Goal: Task Accomplishment & Management: Use online tool/utility

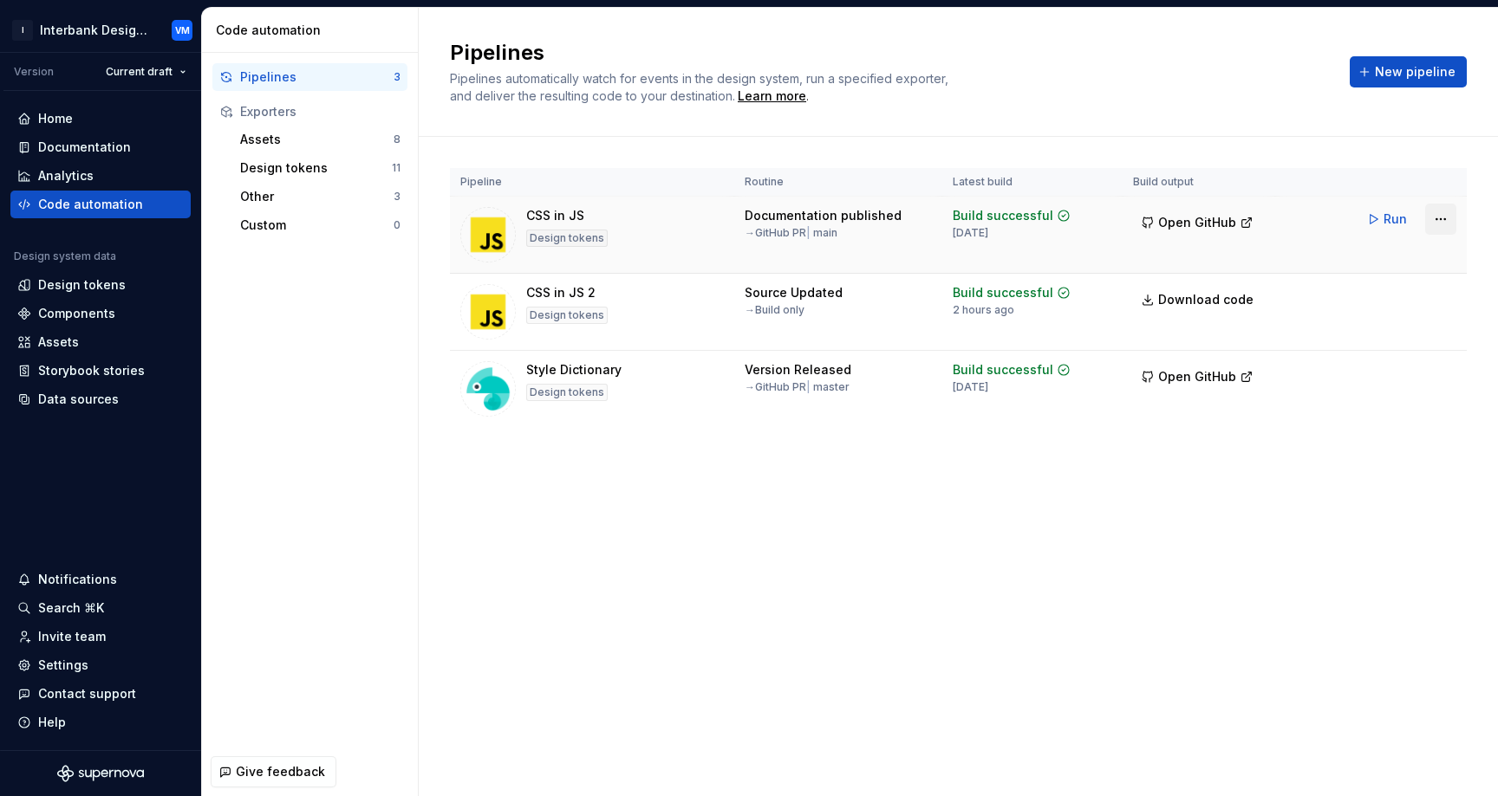
click at [1446, 220] on html "I Interbank Design System VM Version Current draft Home Documentation Analytics…" at bounding box center [749, 398] width 1498 height 796
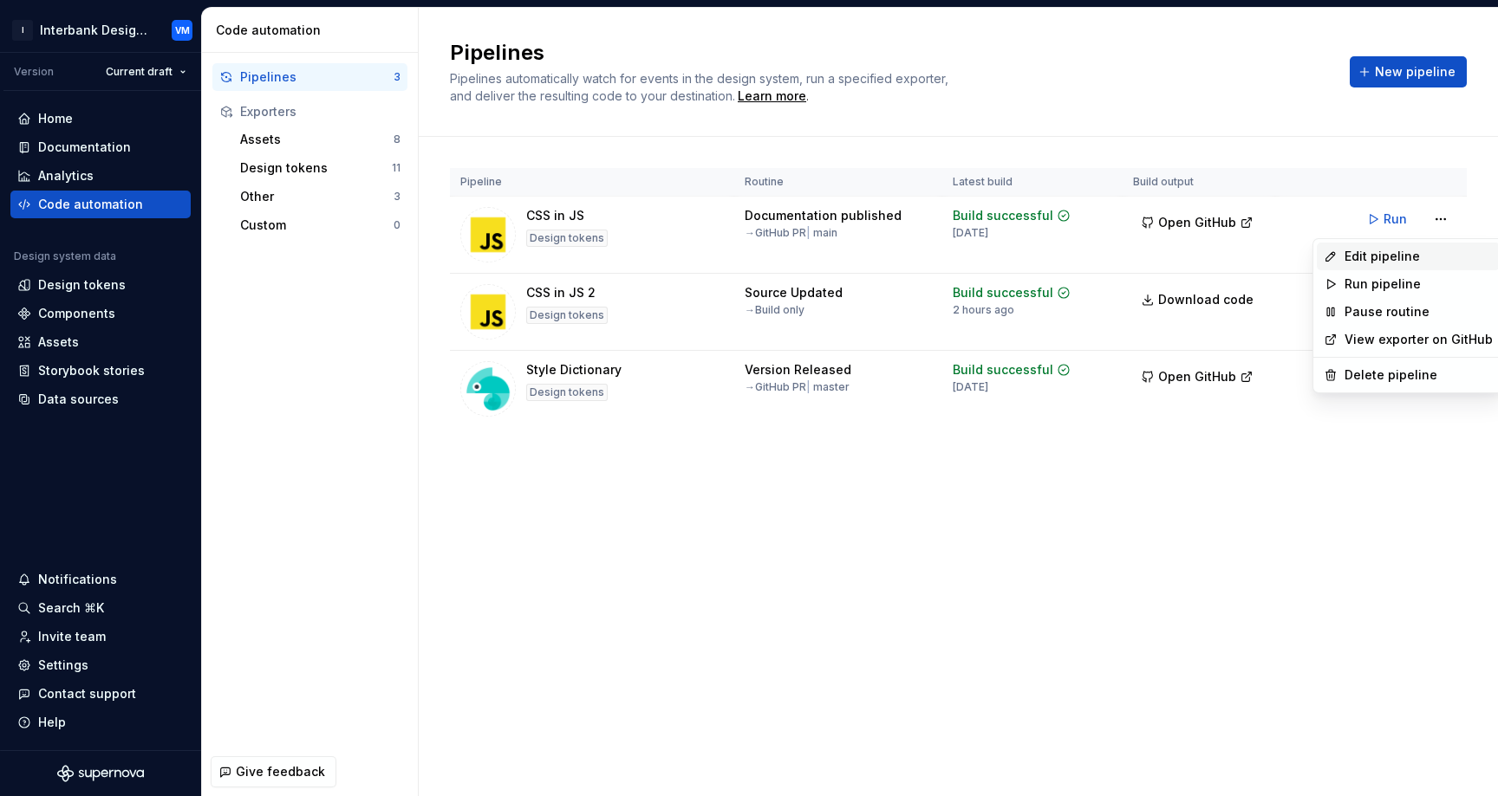
click at [1380, 261] on div "Edit pipeline" at bounding box center [1418, 256] width 148 height 17
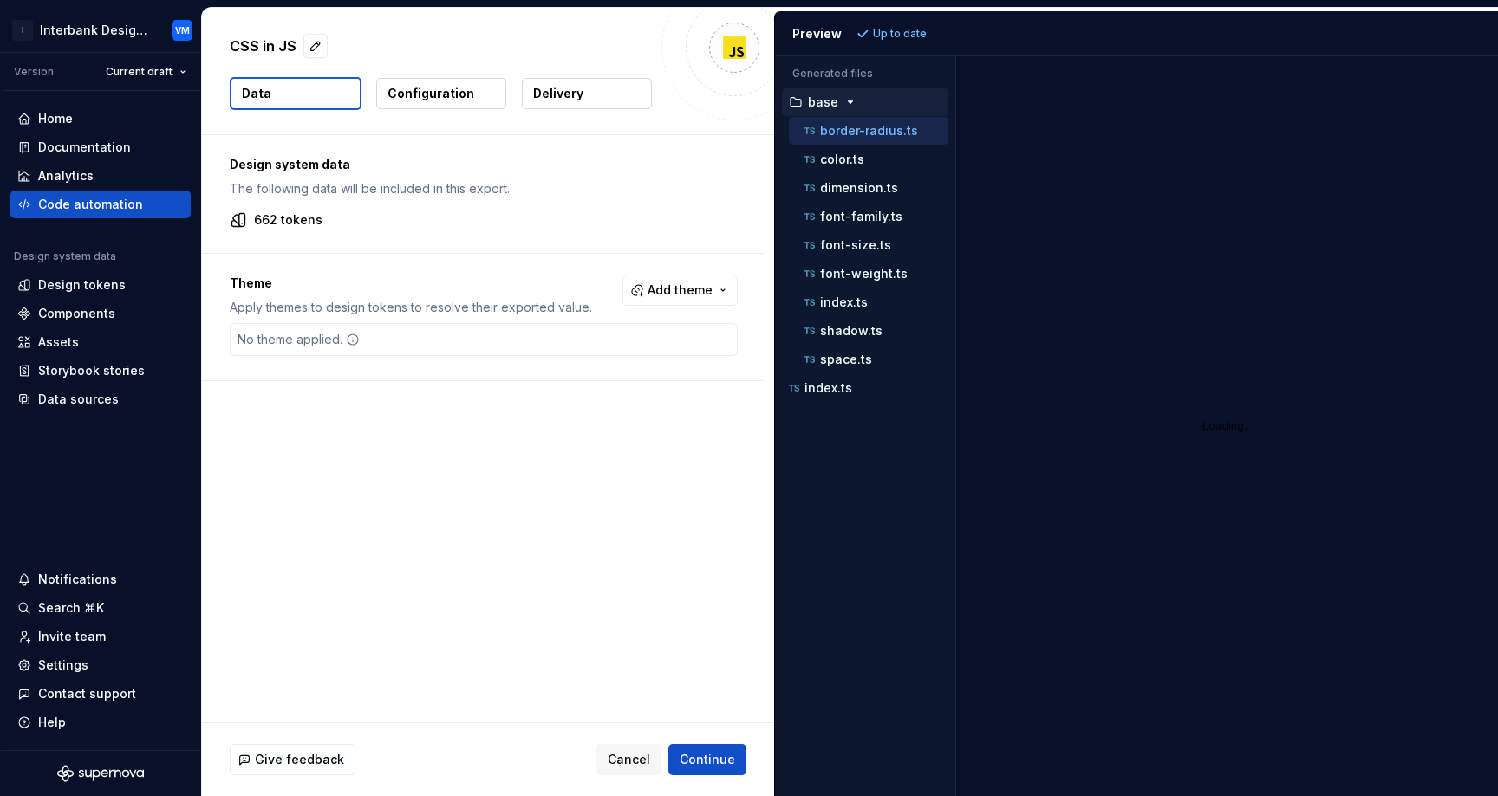
click at [588, 91] on button "Delivery" at bounding box center [587, 93] width 130 height 31
click at [566, 94] on p "Delivery" at bounding box center [558, 93] width 50 height 17
click at [562, 91] on p "Delivery" at bounding box center [558, 93] width 50 height 17
click at [690, 749] on button "Continue" at bounding box center [707, 759] width 78 height 31
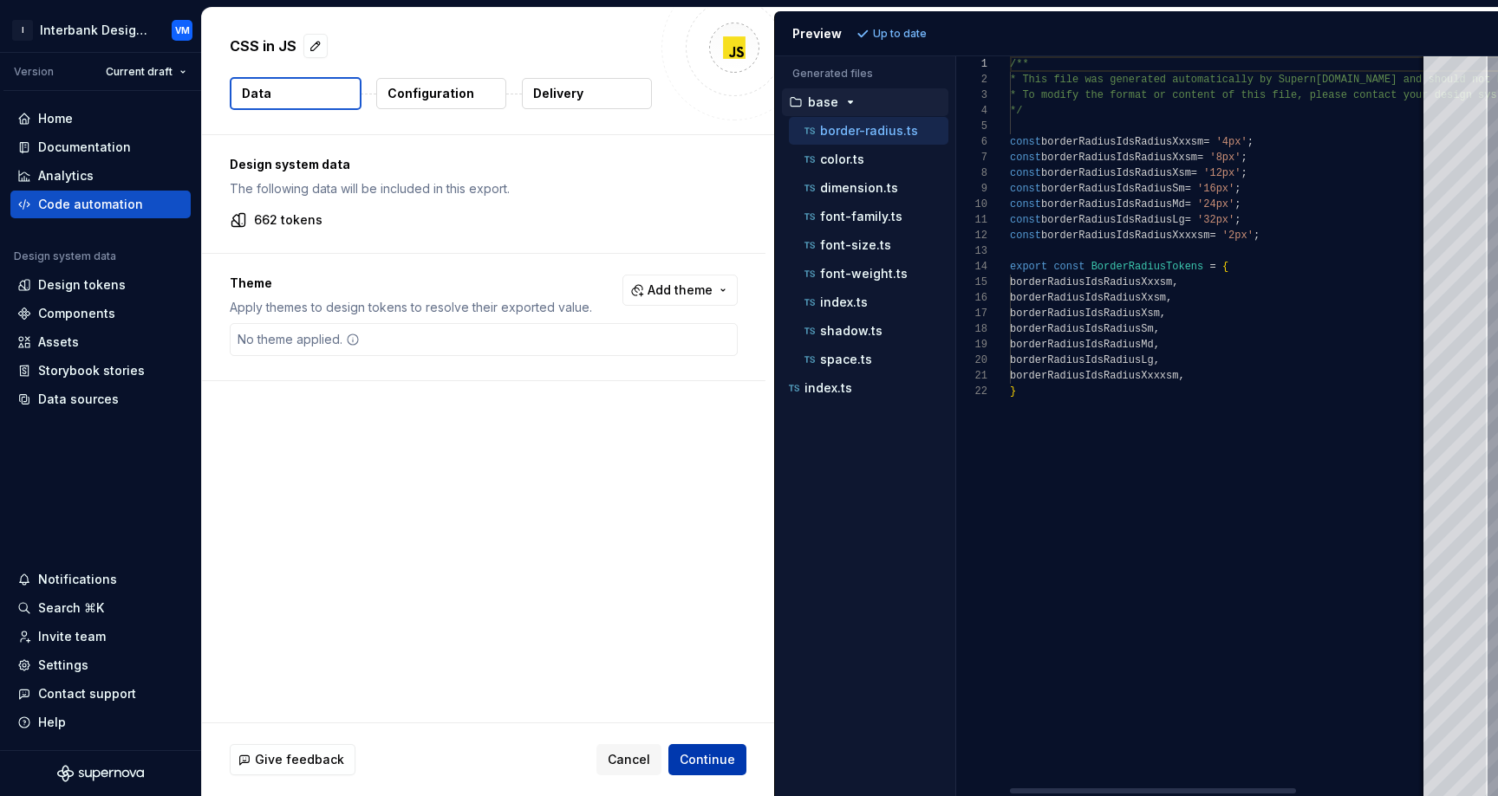
click at [690, 767] on span "Continue" at bounding box center [706, 759] width 55 height 17
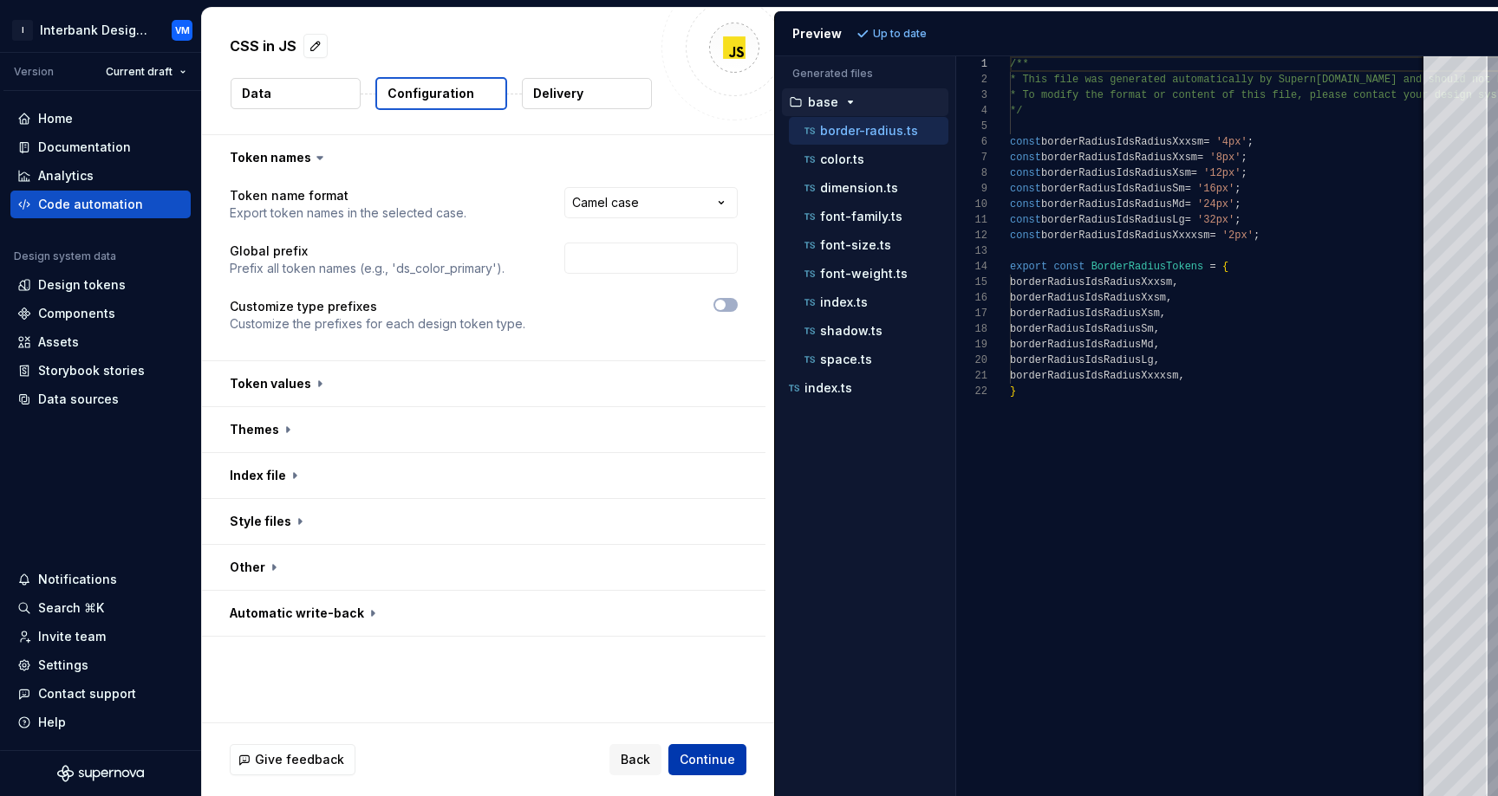
click at [690, 764] on span "Continue" at bounding box center [706, 759] width 55 height 17
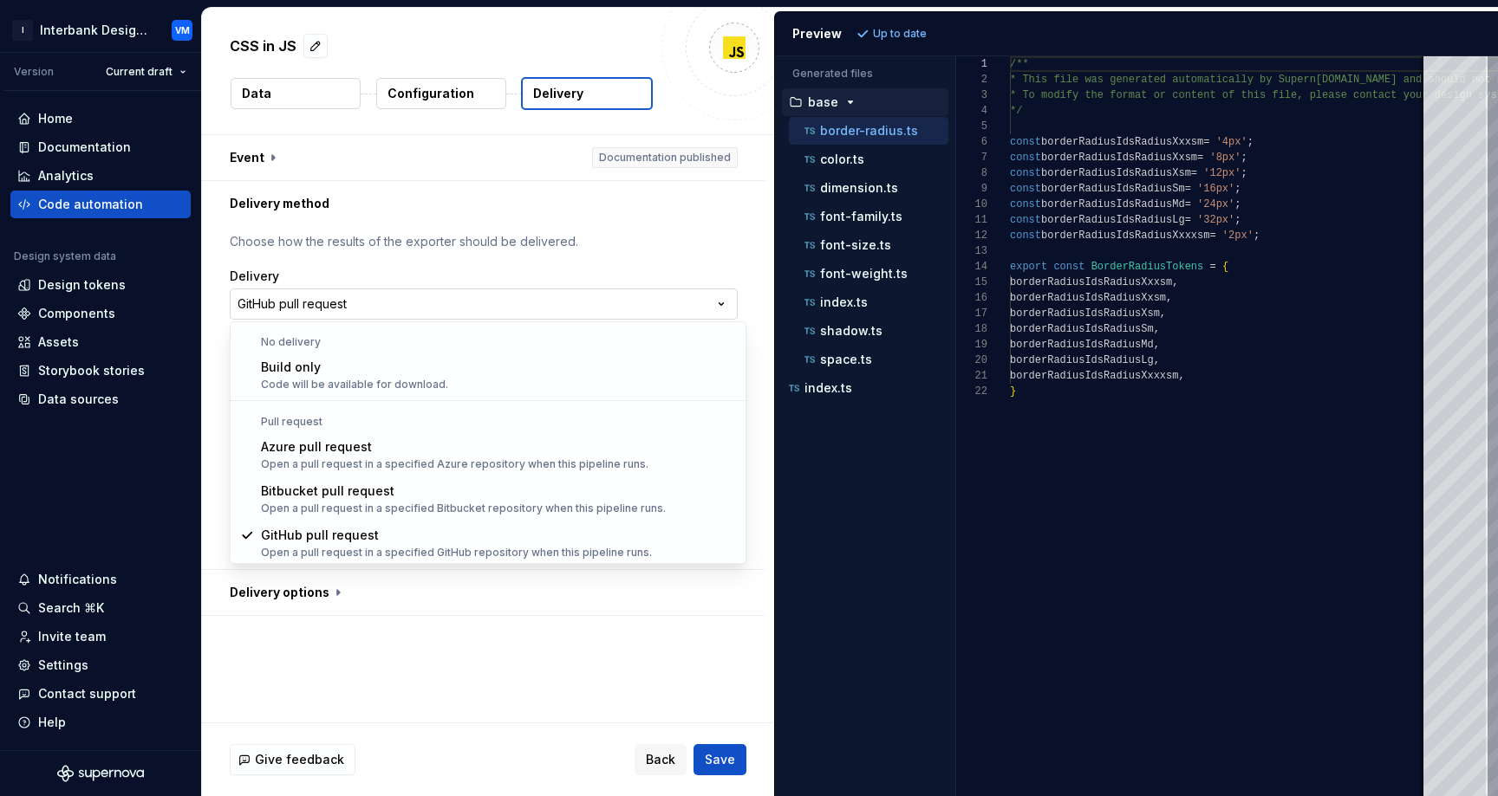
scroll to position [1, 0]
click at [496, 302] on html "**********" at bounding box center [749, 398] width 1498 height 796
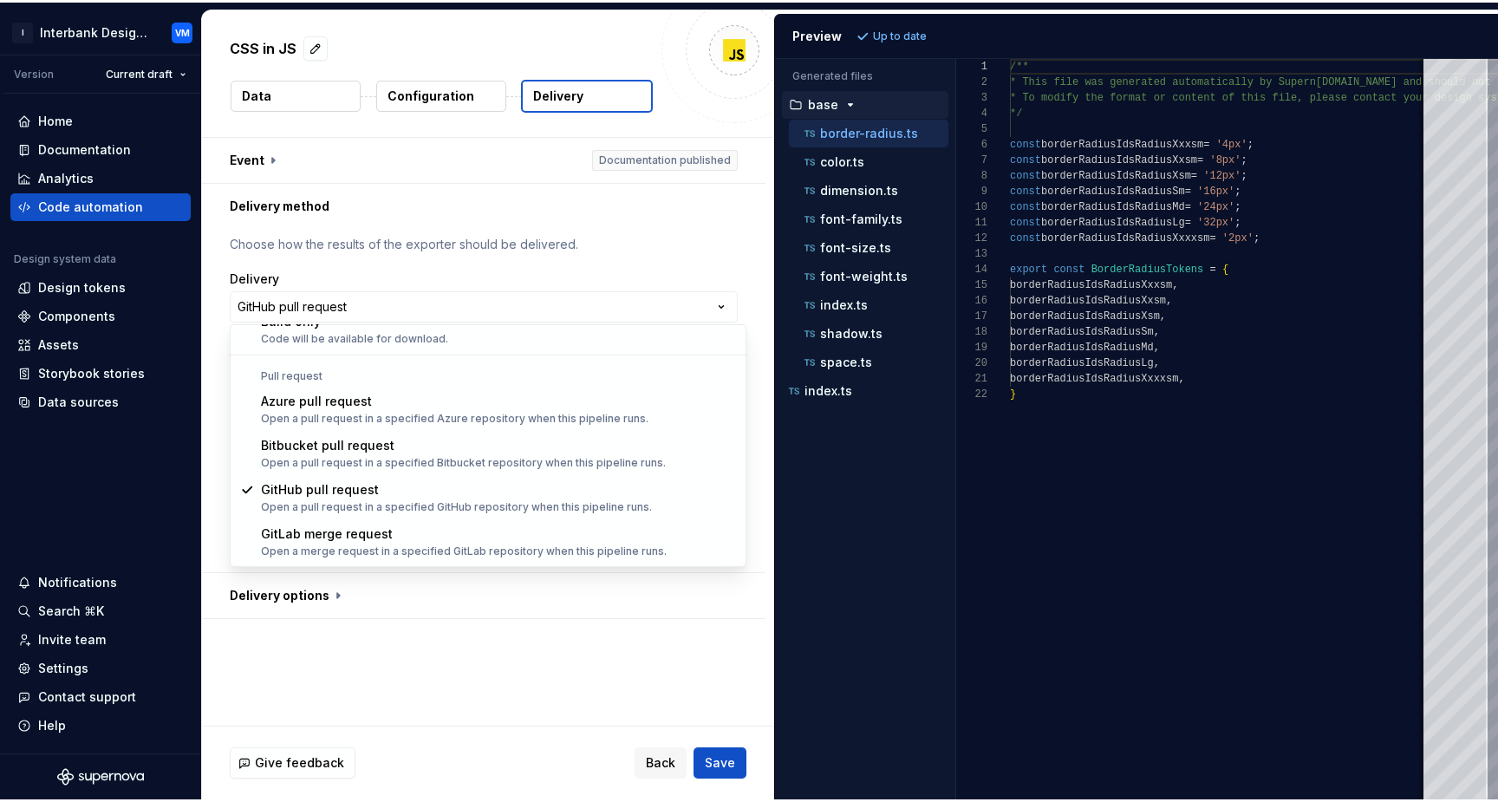
scroll to position [43, 0]
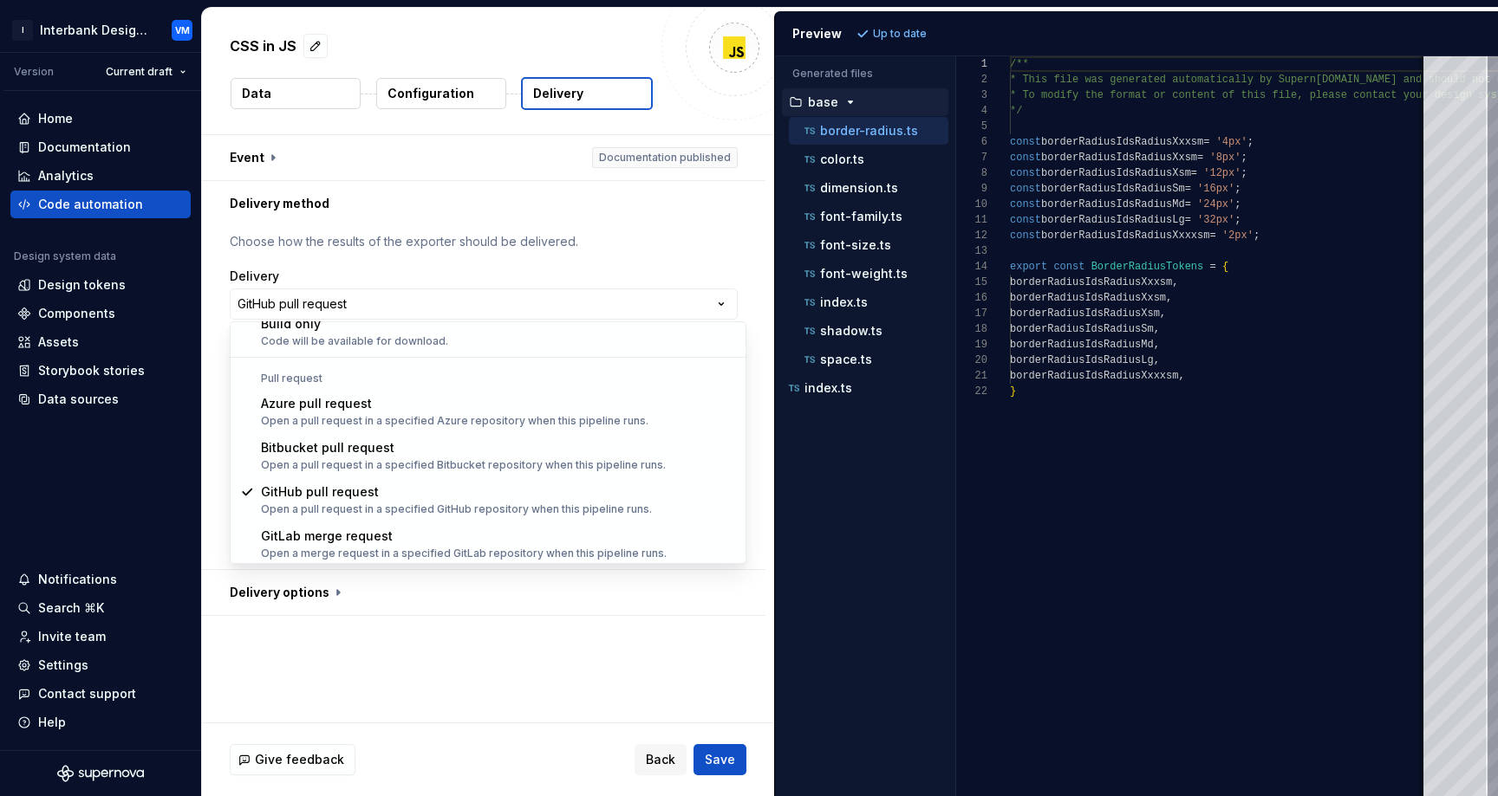
click at [502, 288] on html "**********" at bounding box center [749, 398] width 1498 height 796
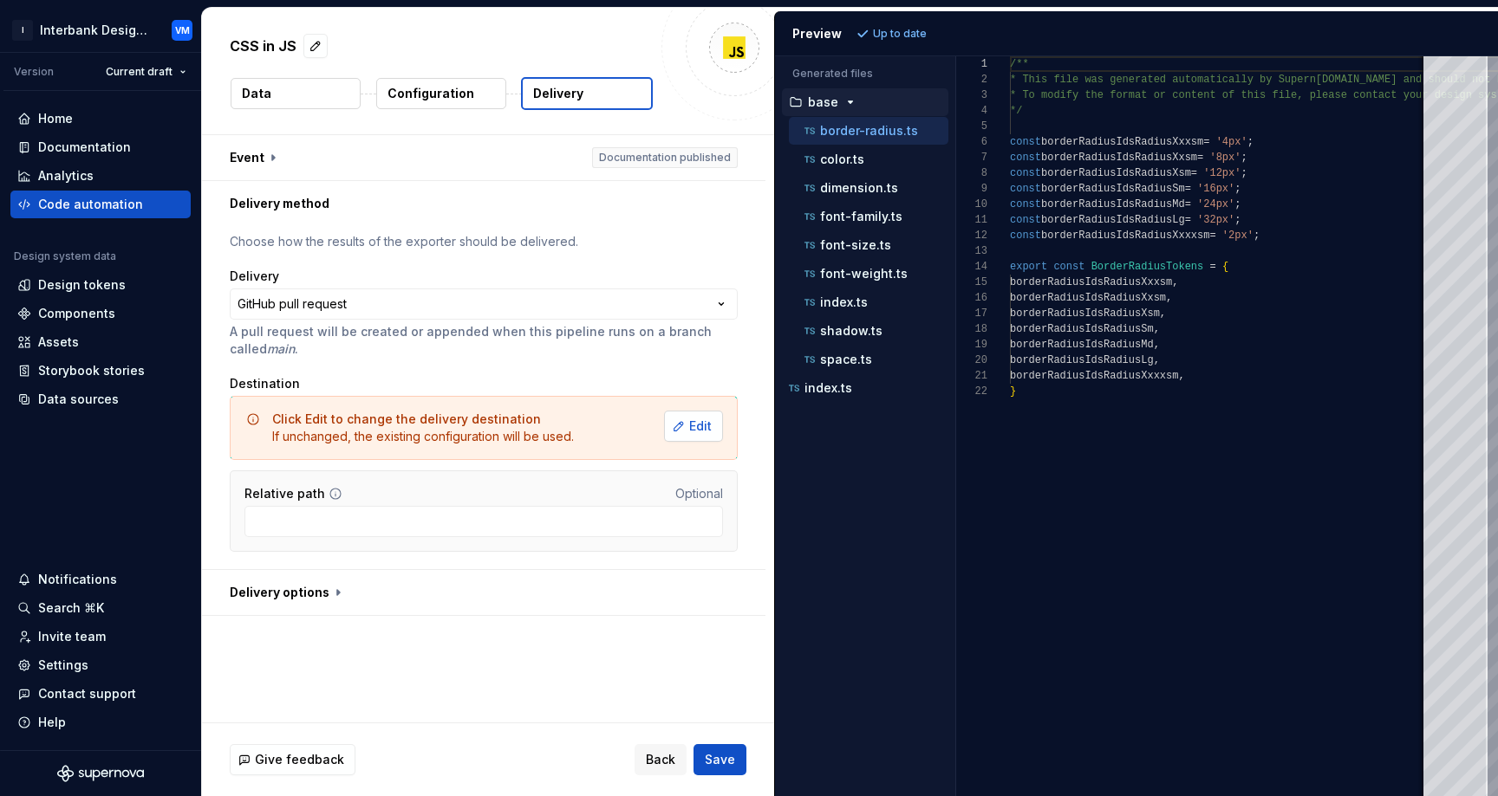
click at [702, 430] on span "Edit" at bounding box center [700, 426] width 23 height 17
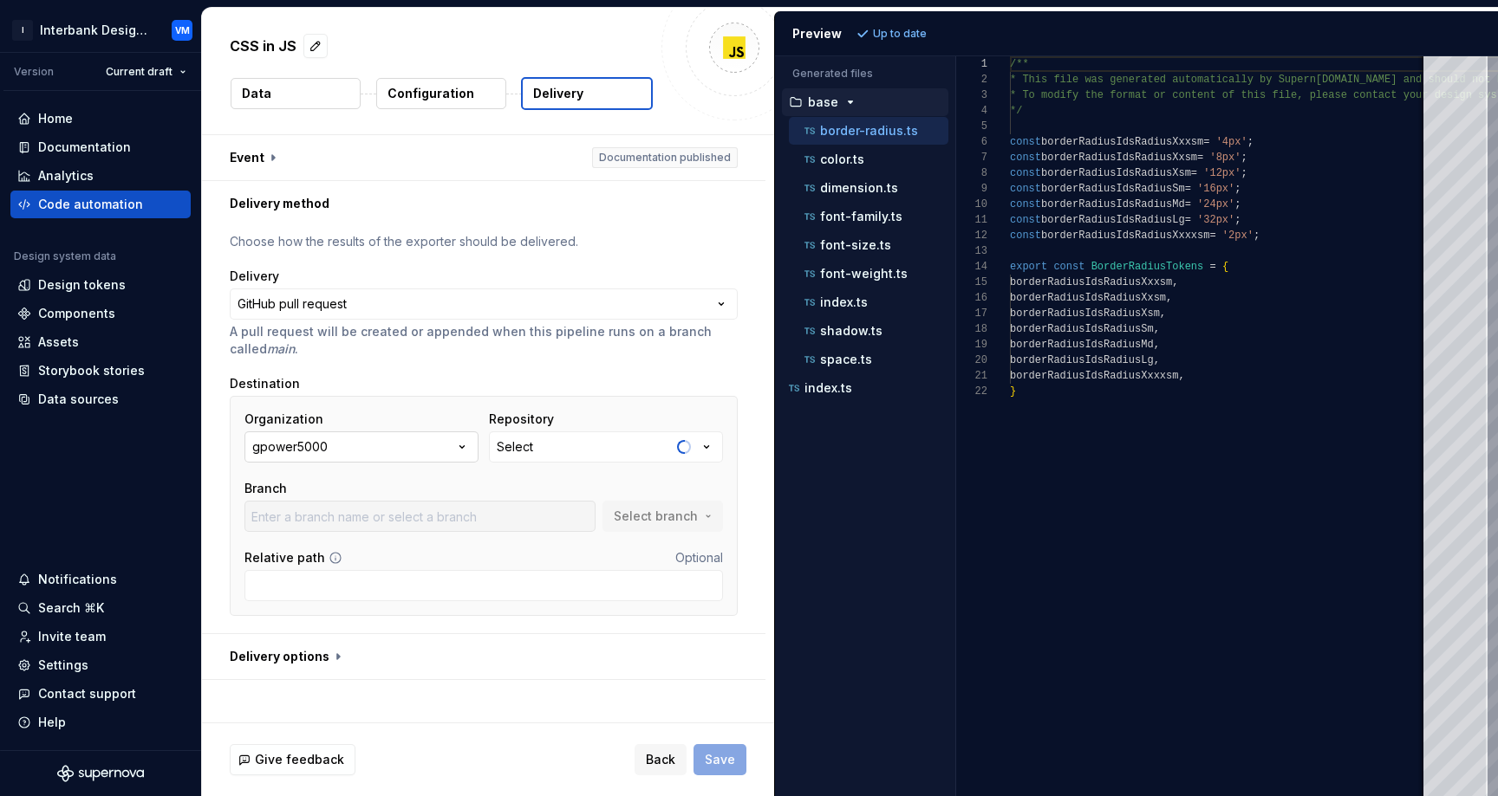
click at [462, 447] on icon "button" at bounding box center [461, 447] width 17 height 17
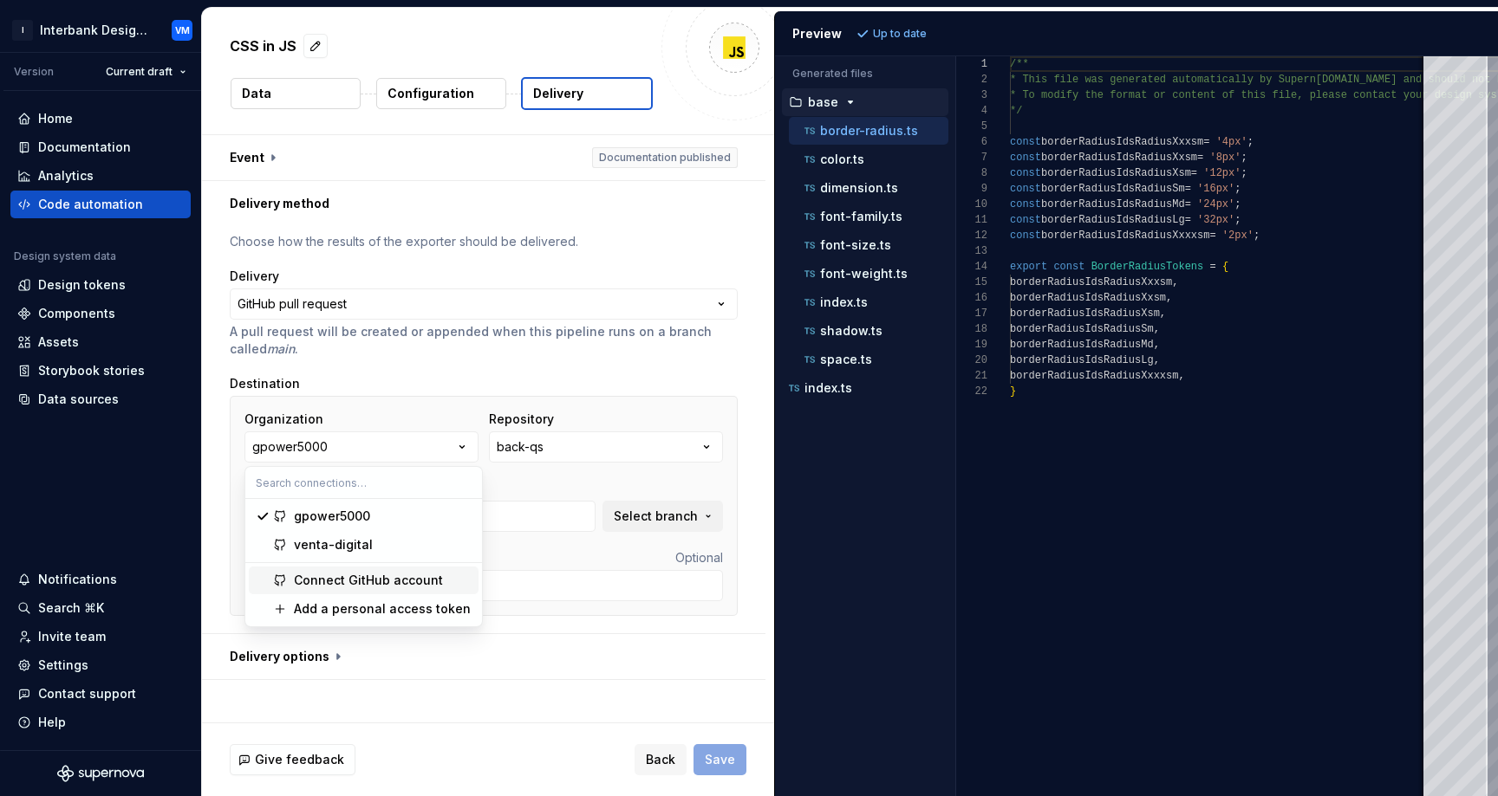
type input "main"
click at [88, 149] on div "Documentation" at bounding box center [84, 147] width 93 height 17
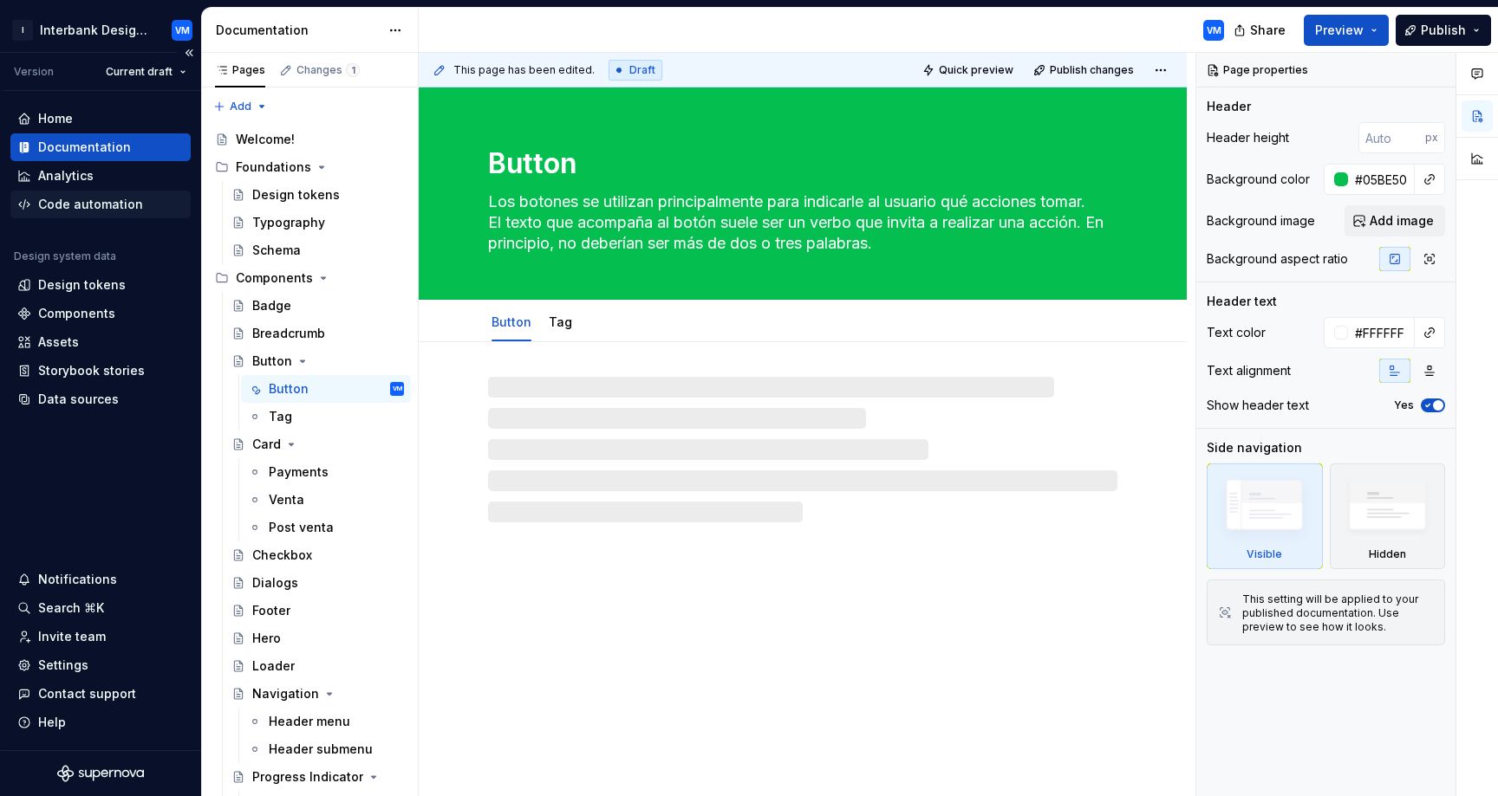
click at [126, 203] on div "Code automation" at bounding box center [90, 204] width 105 height 17
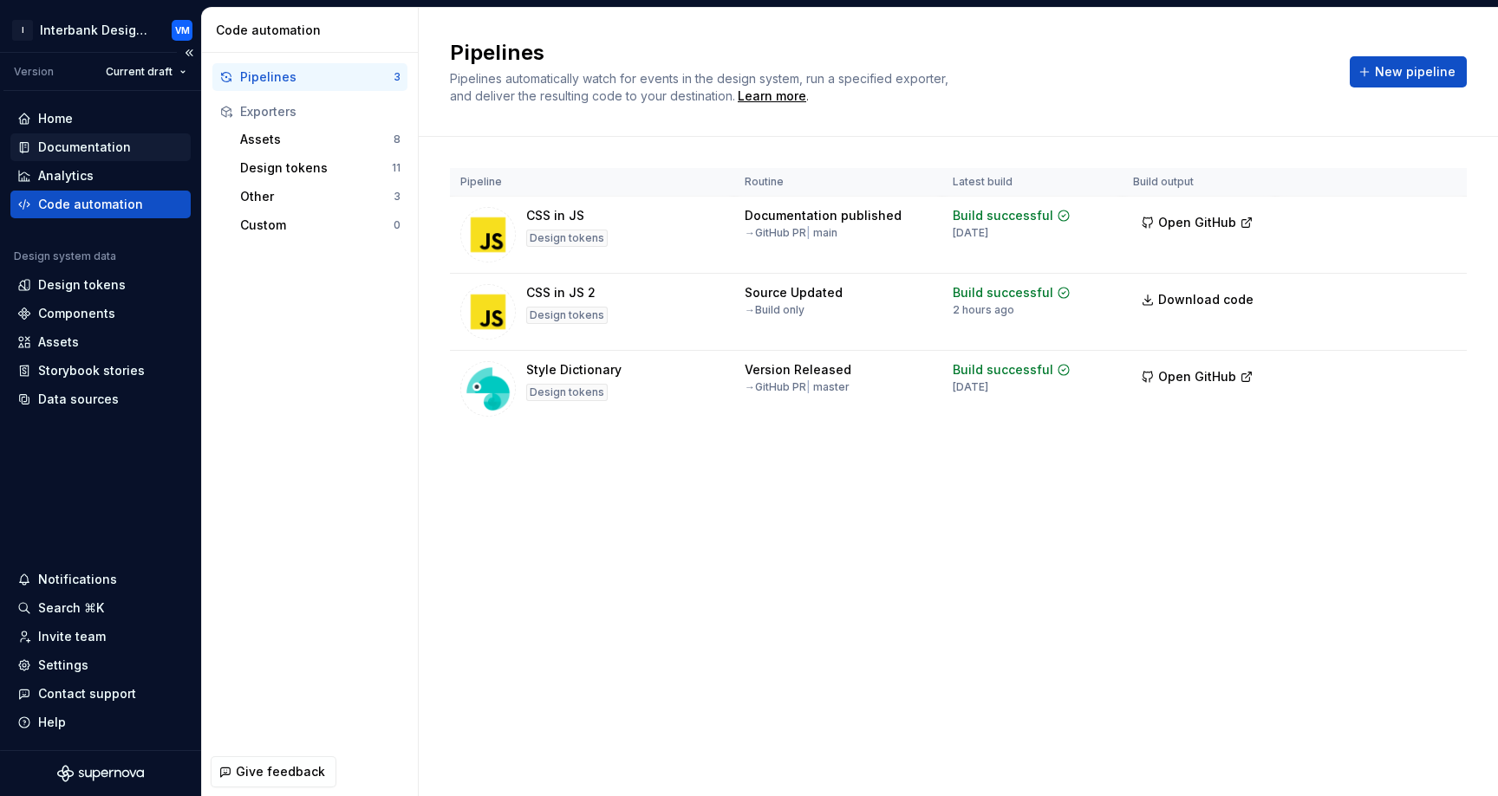
click at [124, 146] on div "Documentation" at bounding box center [84, 147] width 93 height 17
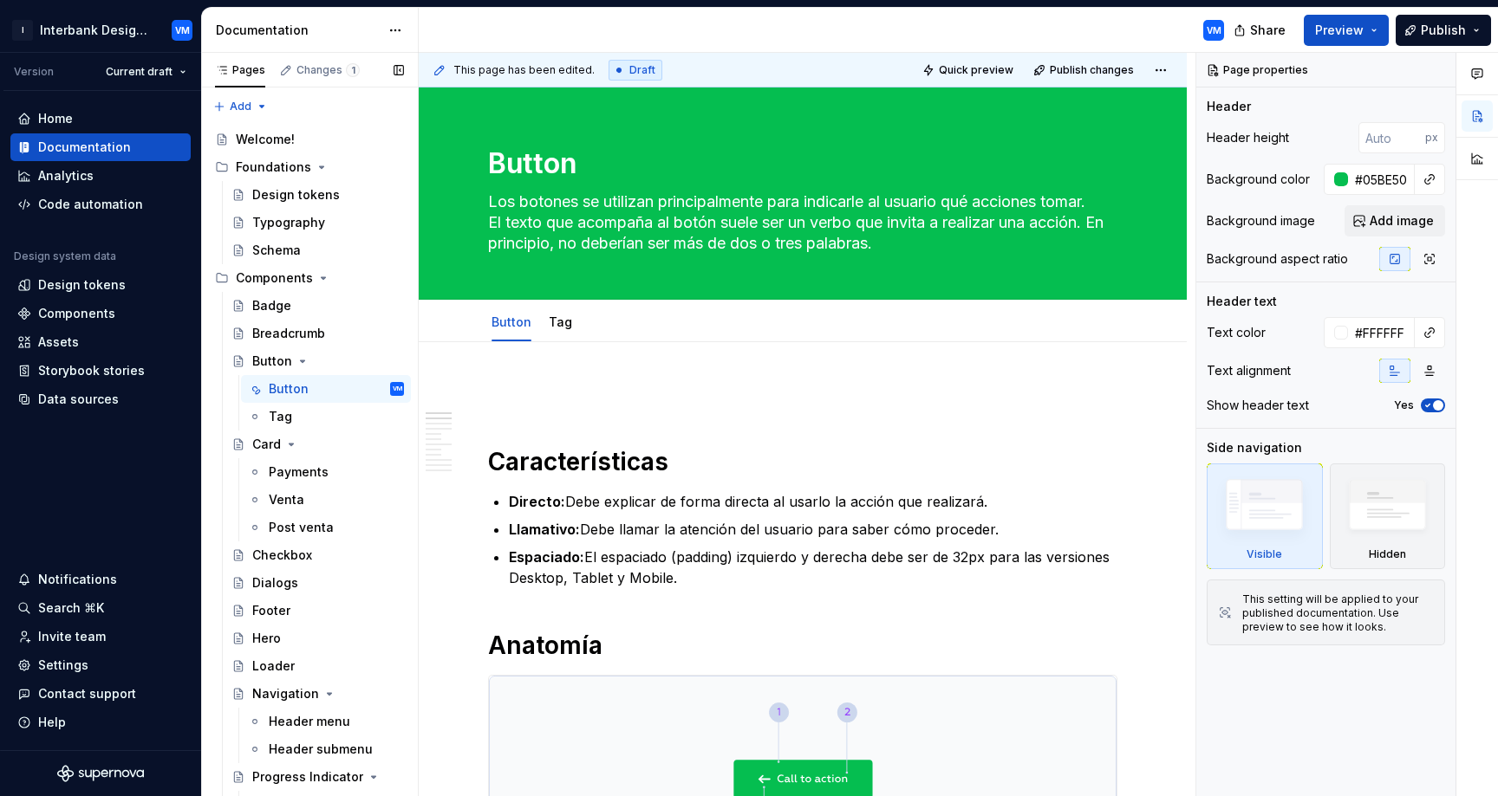
type textarea "*"
click at [148, 215] on div "Code automation" at bounding box center [100, 205] width 180 height 28
